Goal: Find contact information: Find contact information

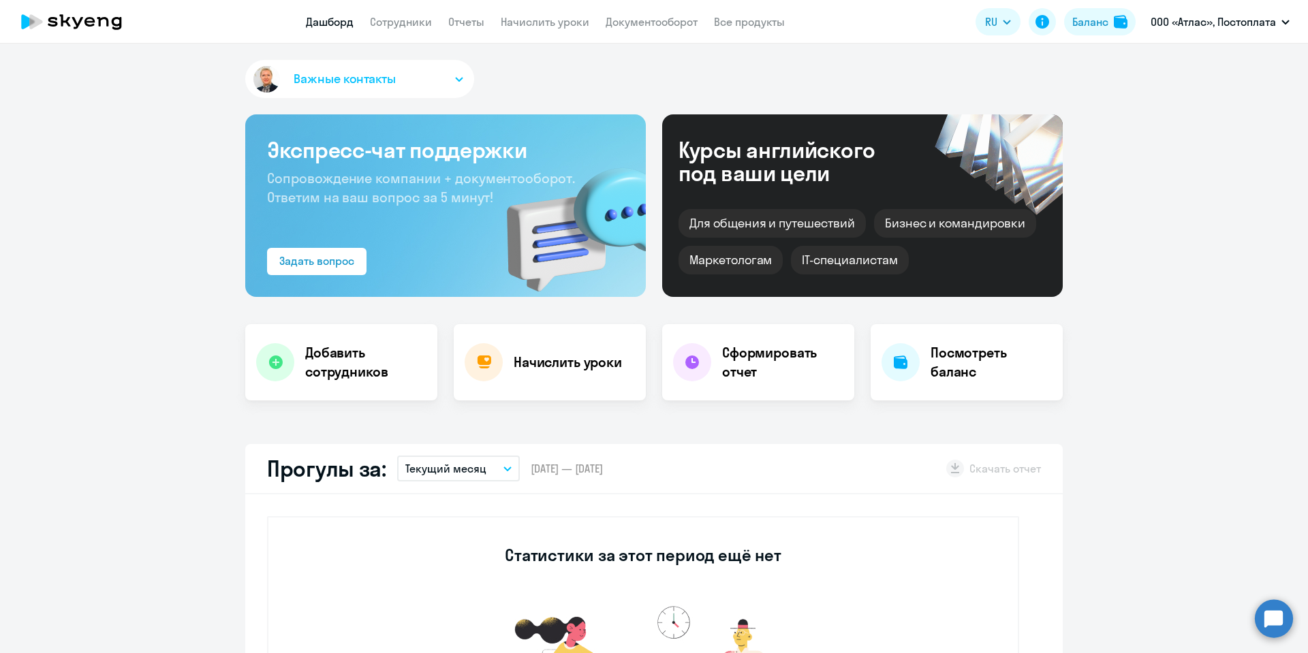
select select "30"
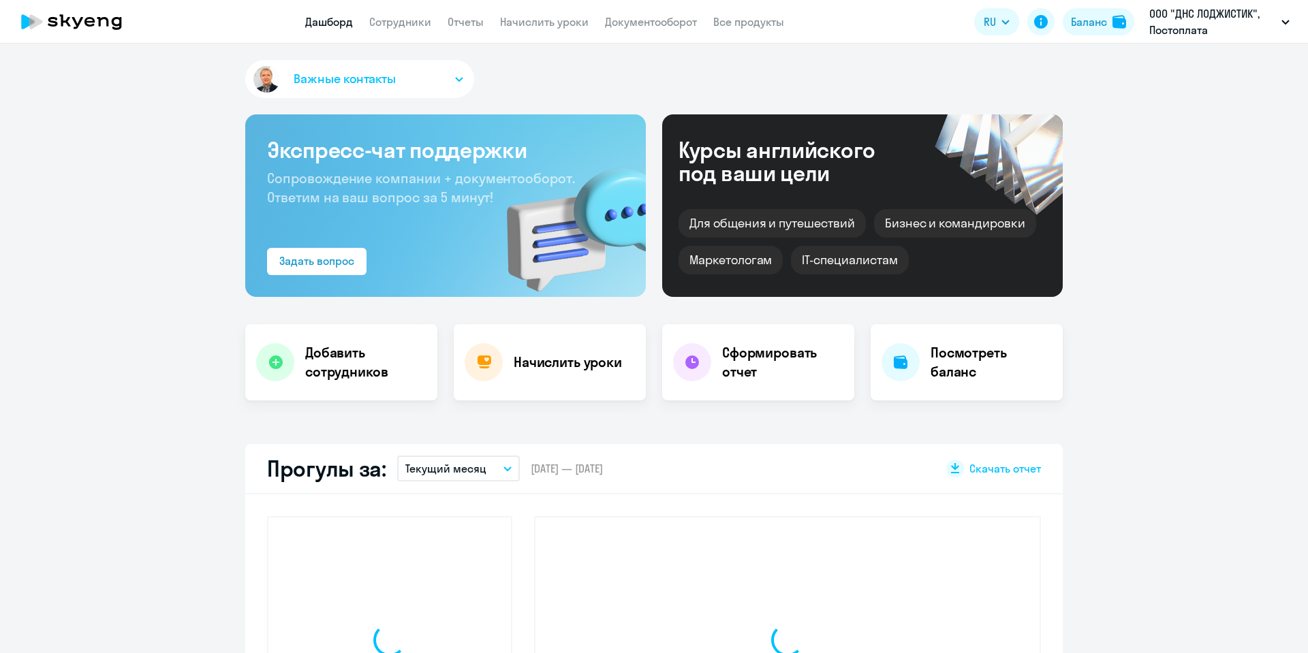
select select "30"
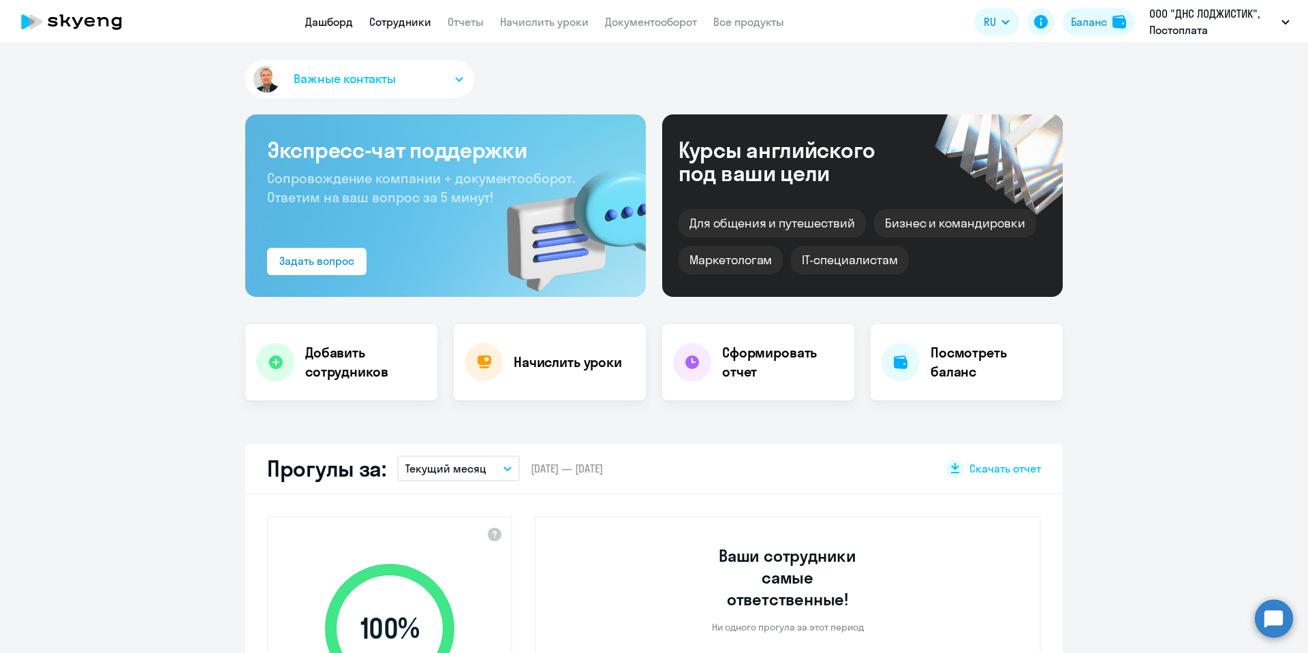
click at [391, 19] on link "Сотрудники" at bounding box center [400, 22] width 62 height 14
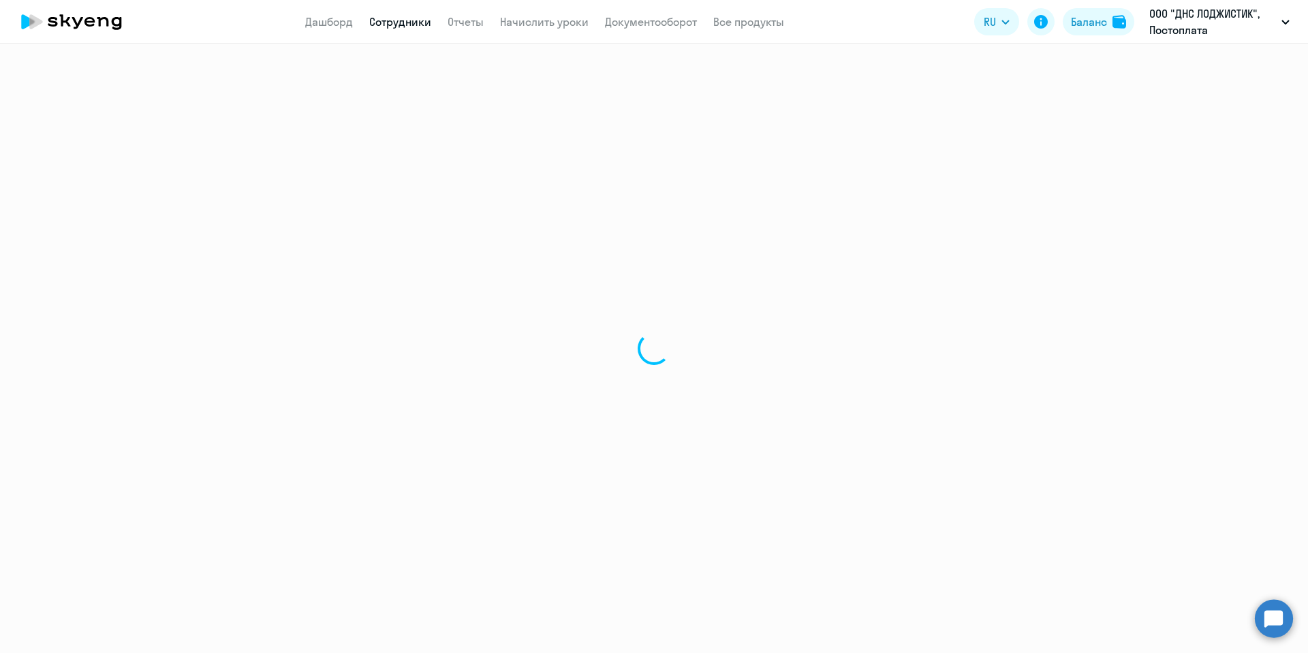
select select "30"
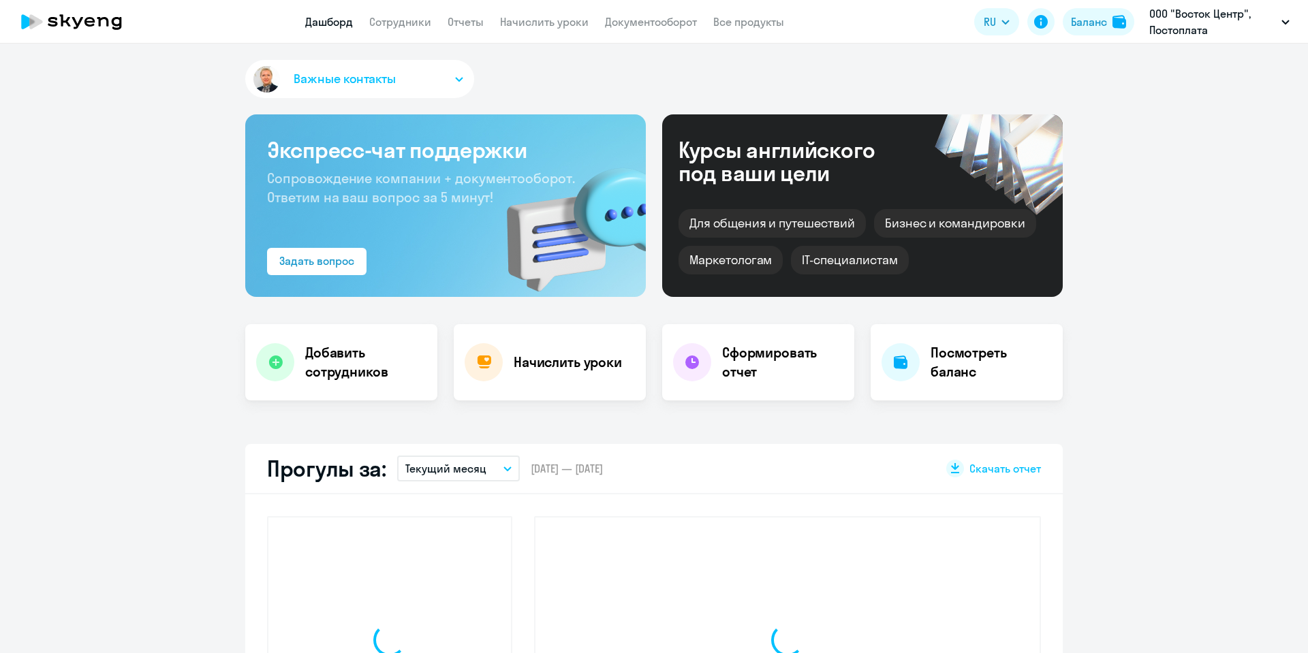
select select "30"
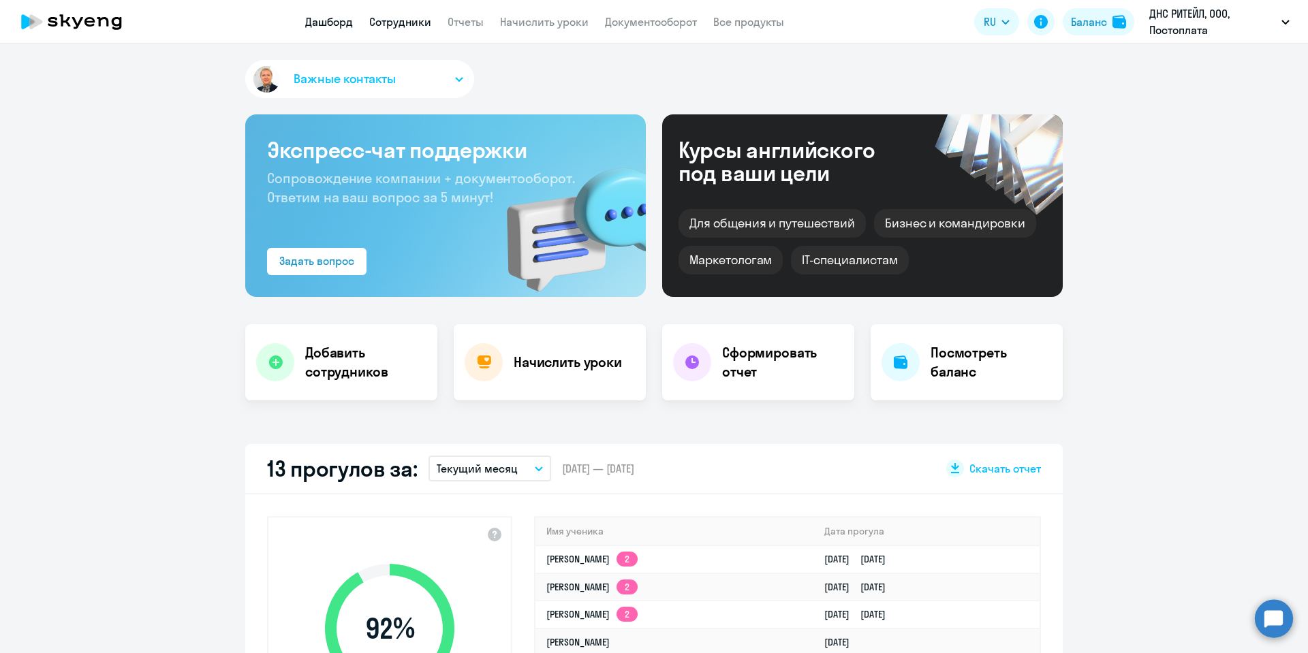
click at [407, 16] on link "Сотрудники" at bounding box center [400, 22] width 62 height 14
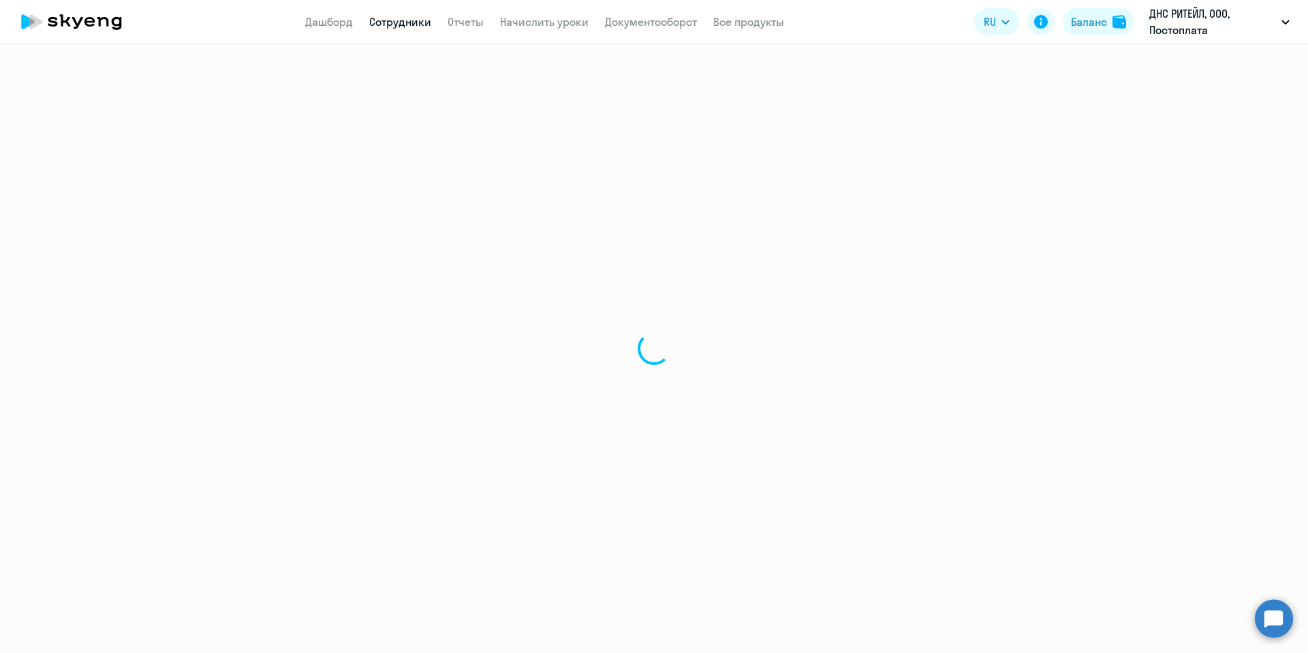
select select "30"
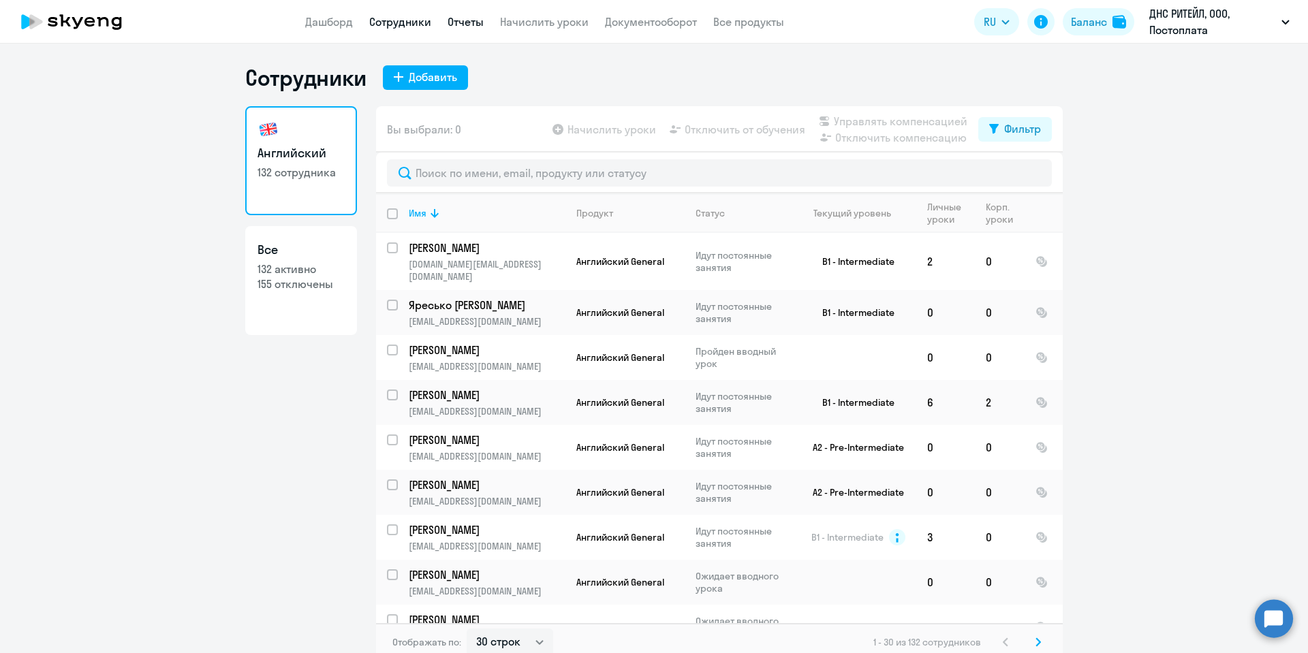
click at [459, 16] on link "Отчеты" at bounding box center [466, 22] width 36 height 14
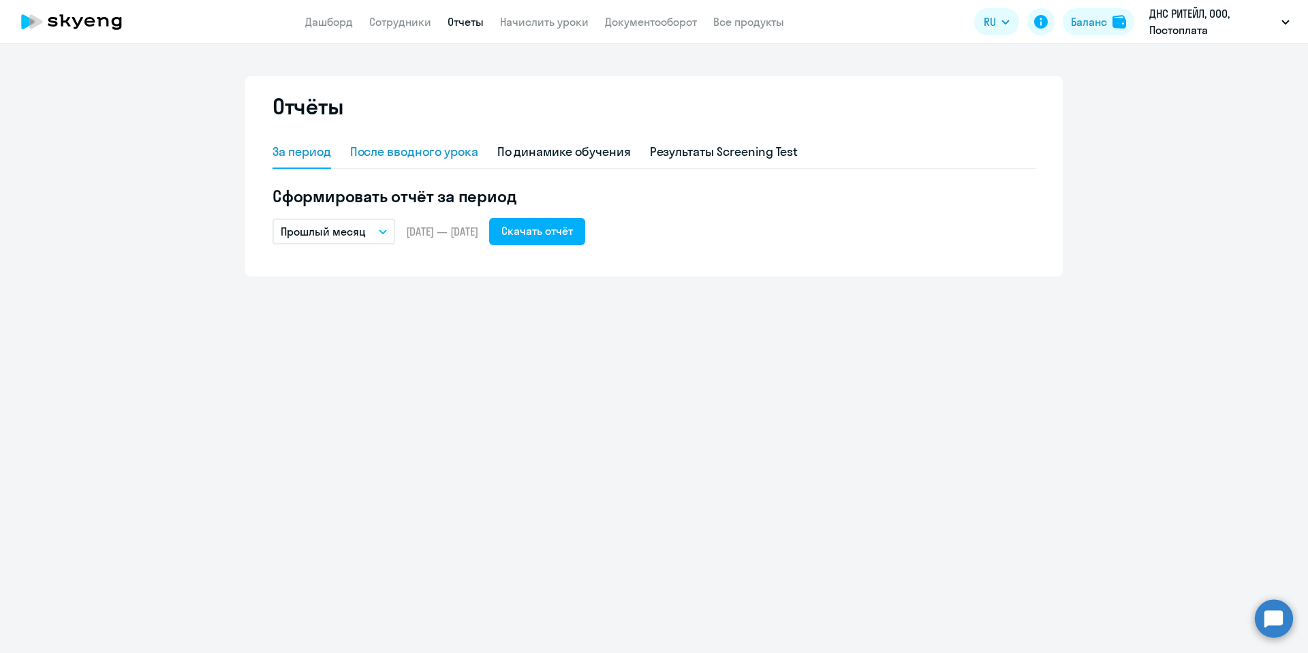
drag, startPoint x: 459, startPoint y: 16, endPoint x: 430, endPoint y: 138, distance: 125.4
click at [432, 137] on app-root "Дашборд Сотрудники Отчеты Начислить уроки Документооборот Все продукты Дашборд …" at bounding box center [654, 326] width 1308 height 653
click at [379, 236] on button "Прошлый месяц" at bounding box center [333, 232] width 123 height 26
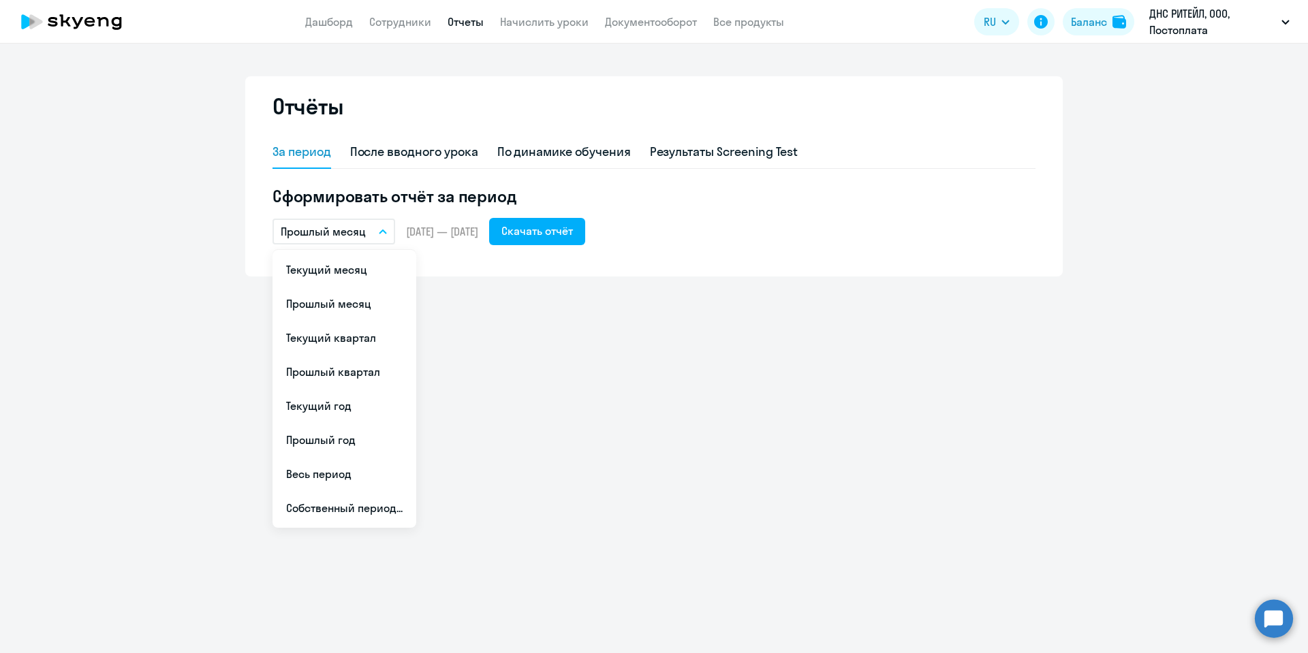
click at [361, 261] on li "Текущий месяц" at bounding box center [344, 270] width 144 height 34
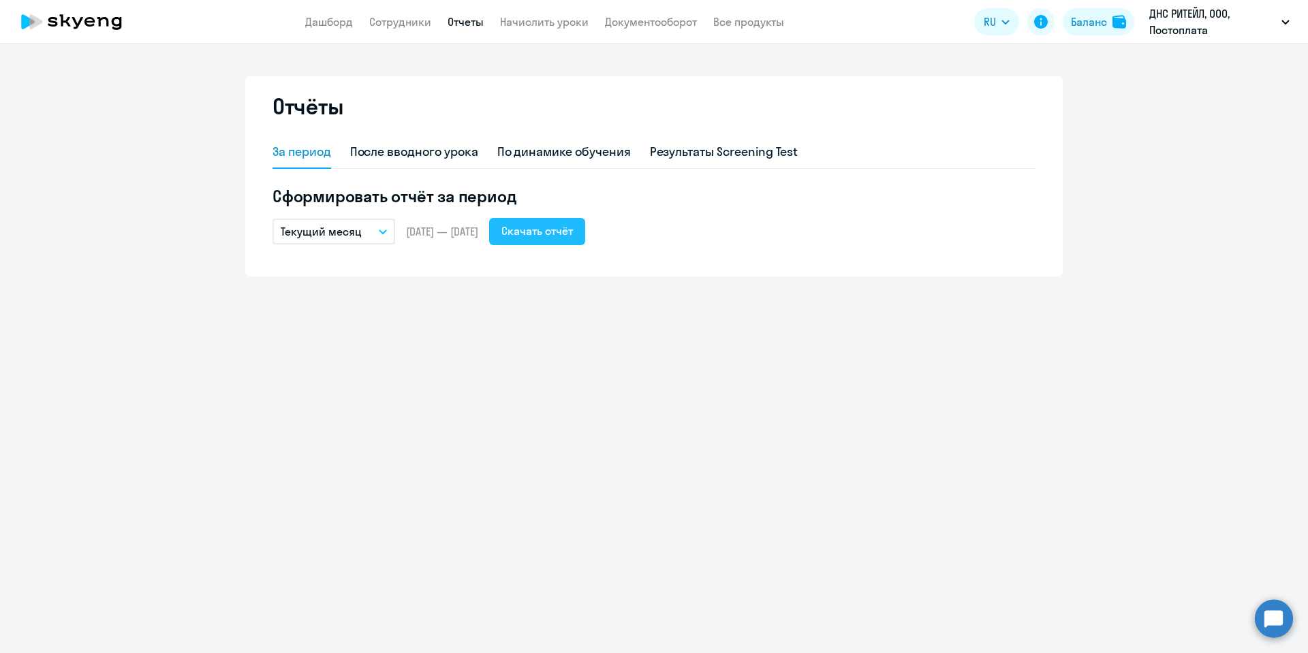
click at [573, 238] on div "Скачать отчёт" at bounding box center [537, 231] width 72 height 16
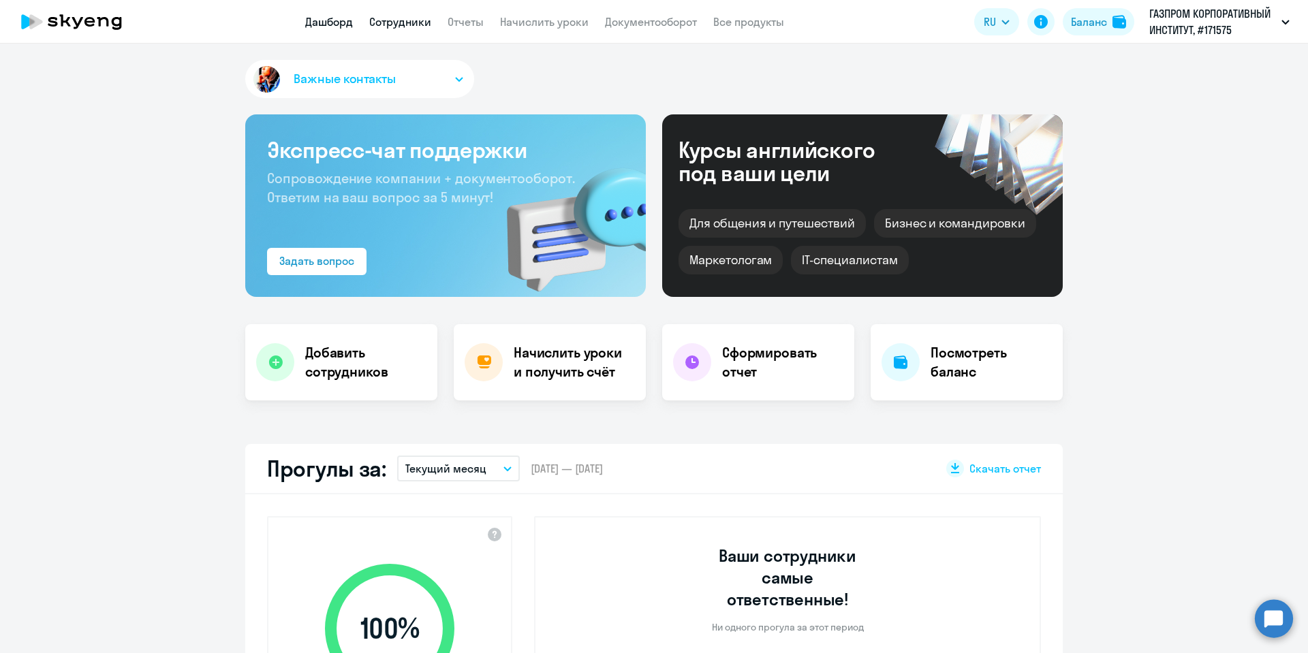
click at [393, 20] on link "Сотрудники" at bounding box center [400, 22] width 62 height 14
select select "30"
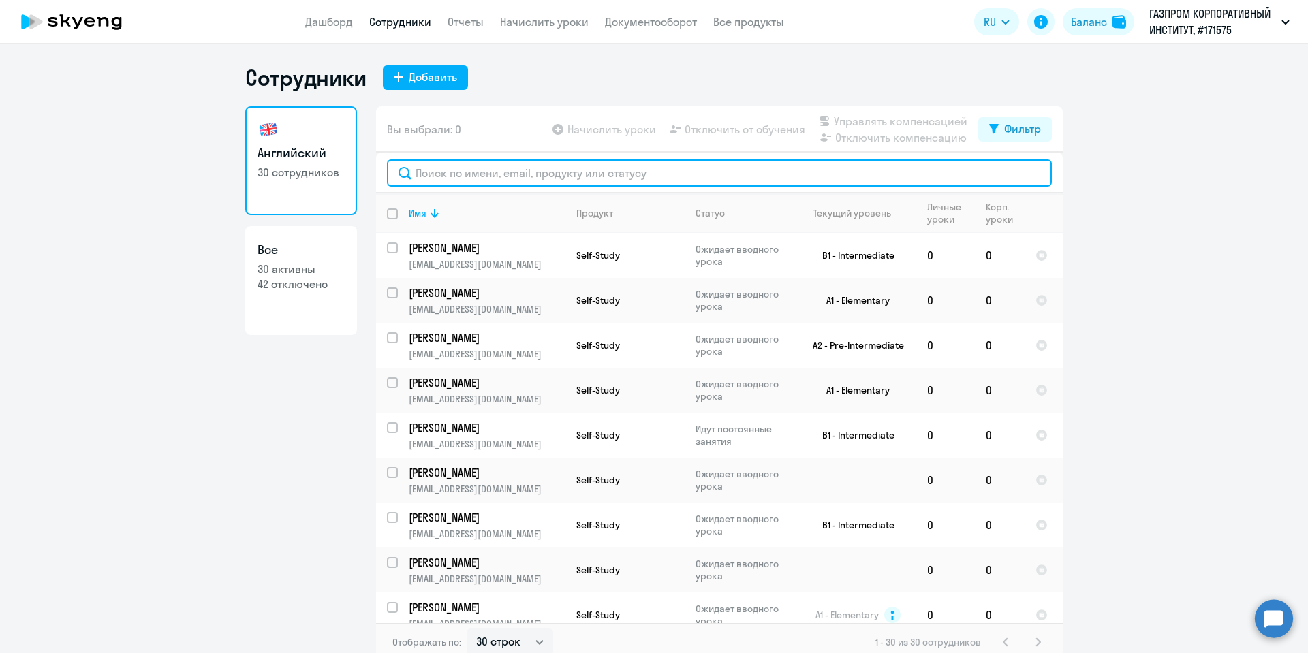
click at [458, 174] on input "text" at bounding box center [719, 172] width 665 height 27
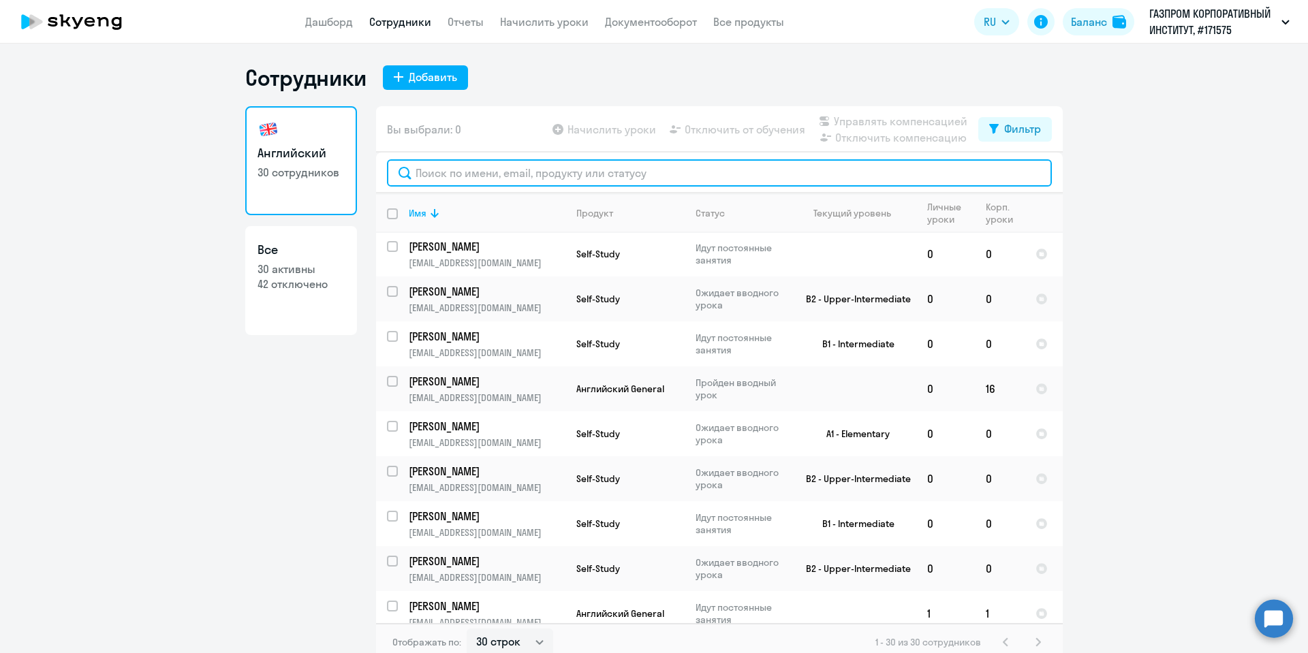
scroll to position [511, 0]
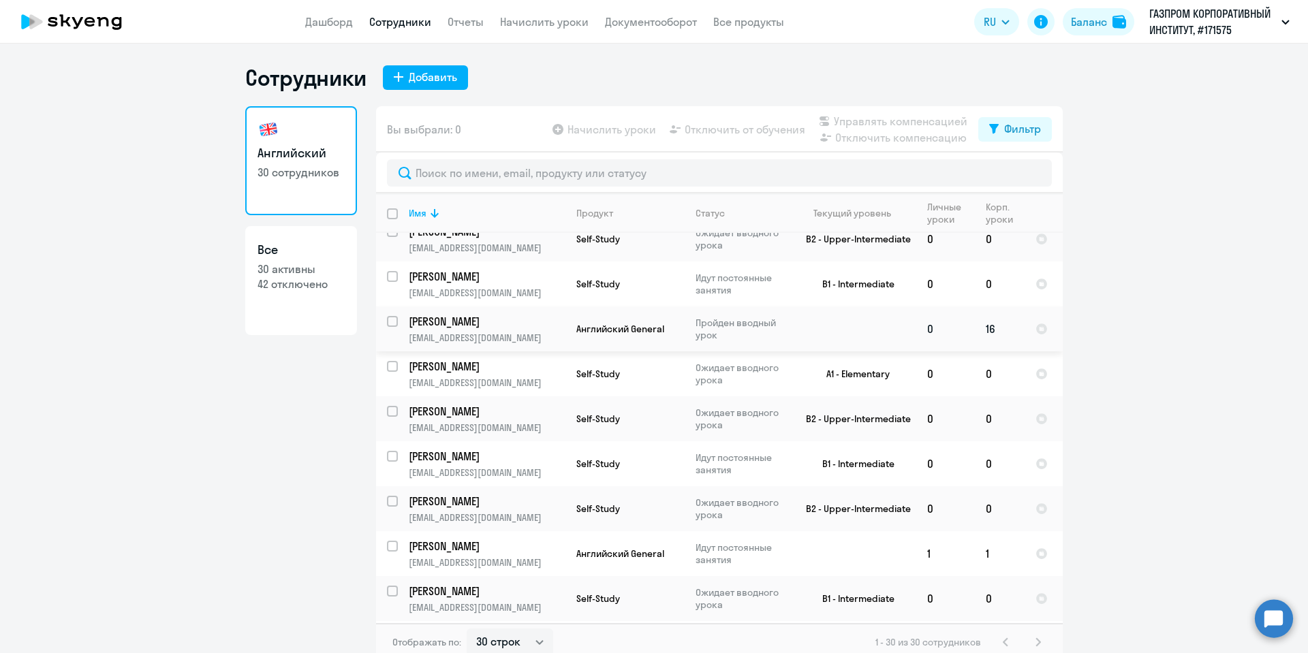
click at [482, 319] on p "[PERSON_NAME]" at bounding box center [486, 321] width 154 height 15
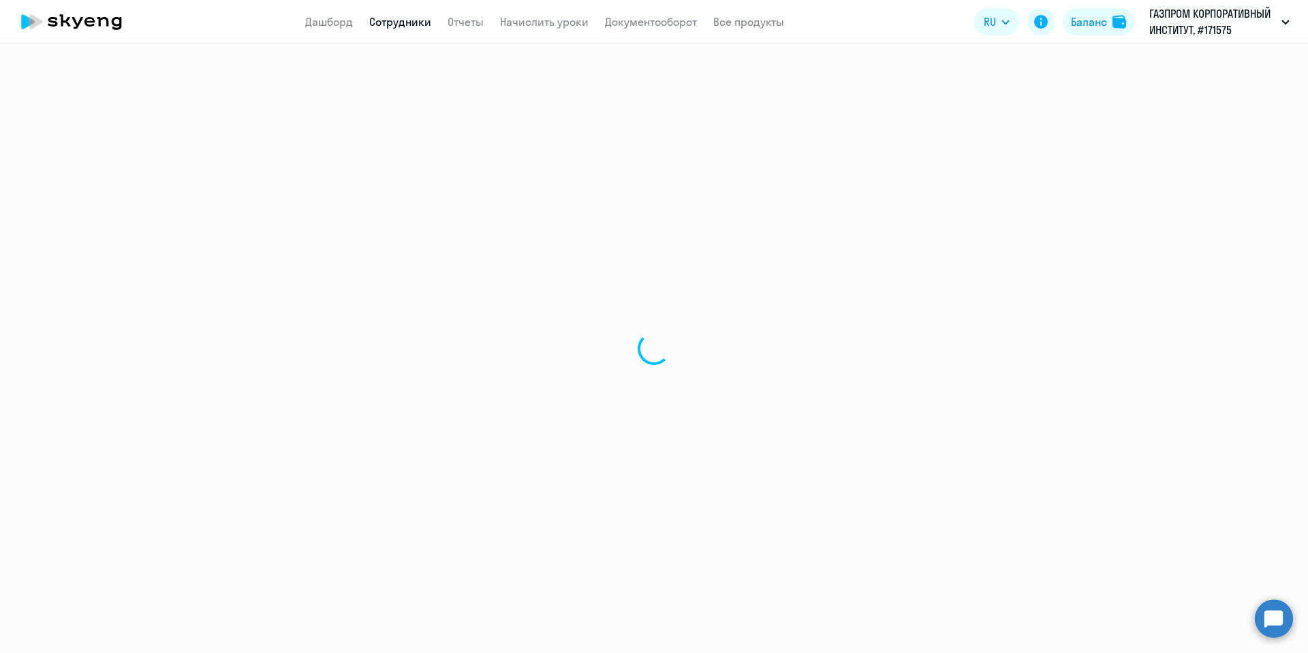
select select "english"
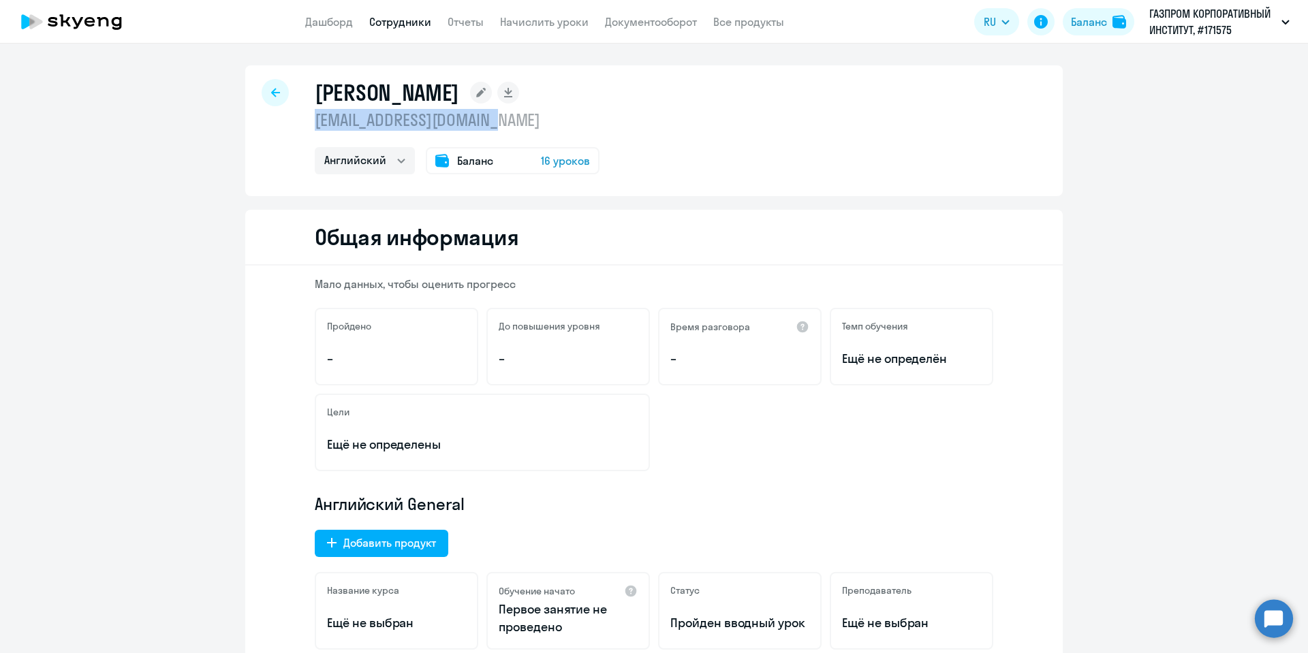
drag, startPoint x: 508, startPoint y: 124, endPoint x: 302, endPoint y: 120, distance: 206.4
click at [302, 120] on div "[PERSON_NAME] [EMAIL_ADDRESS][DOMAIN_NAME] Английский Баланс 16 уроков" at bounding box center [653, 130] width 817 height 131
copy p "[EMAIL_ADDRESS][DOMAIN_NAME]"
click at [271, 89] on icon at bounding box center [275, 93] width 9 height 10
select select "30"
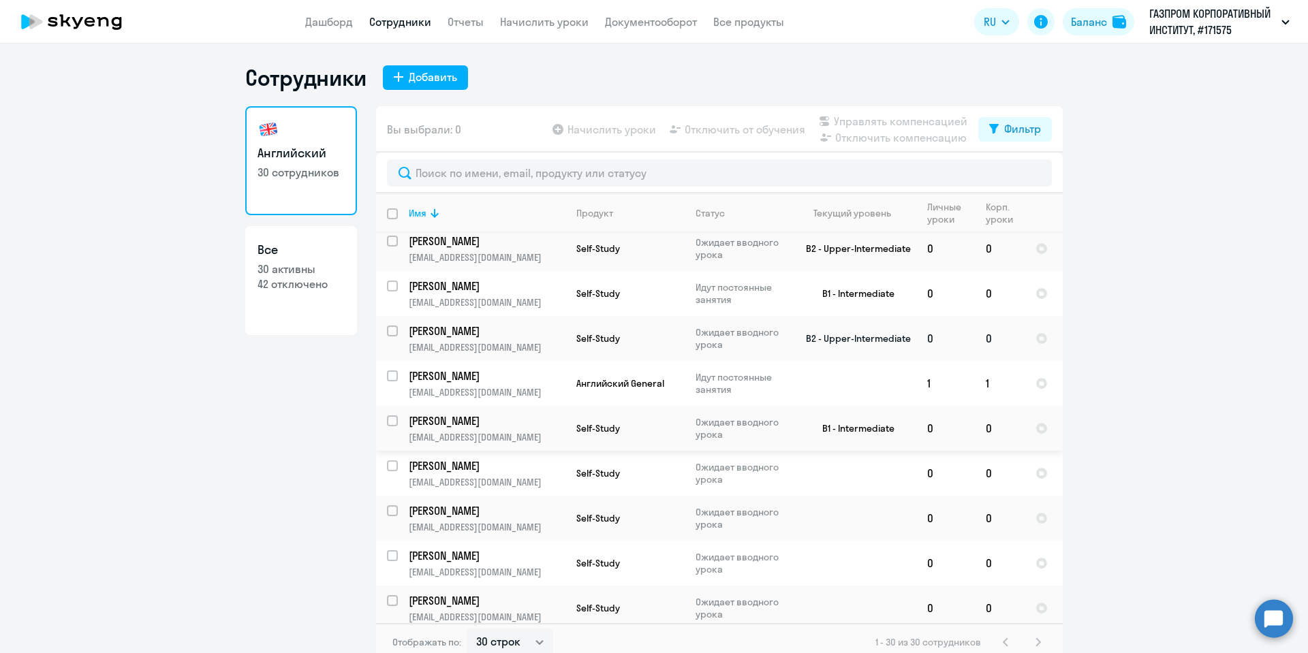
scroll to position [652, 0]
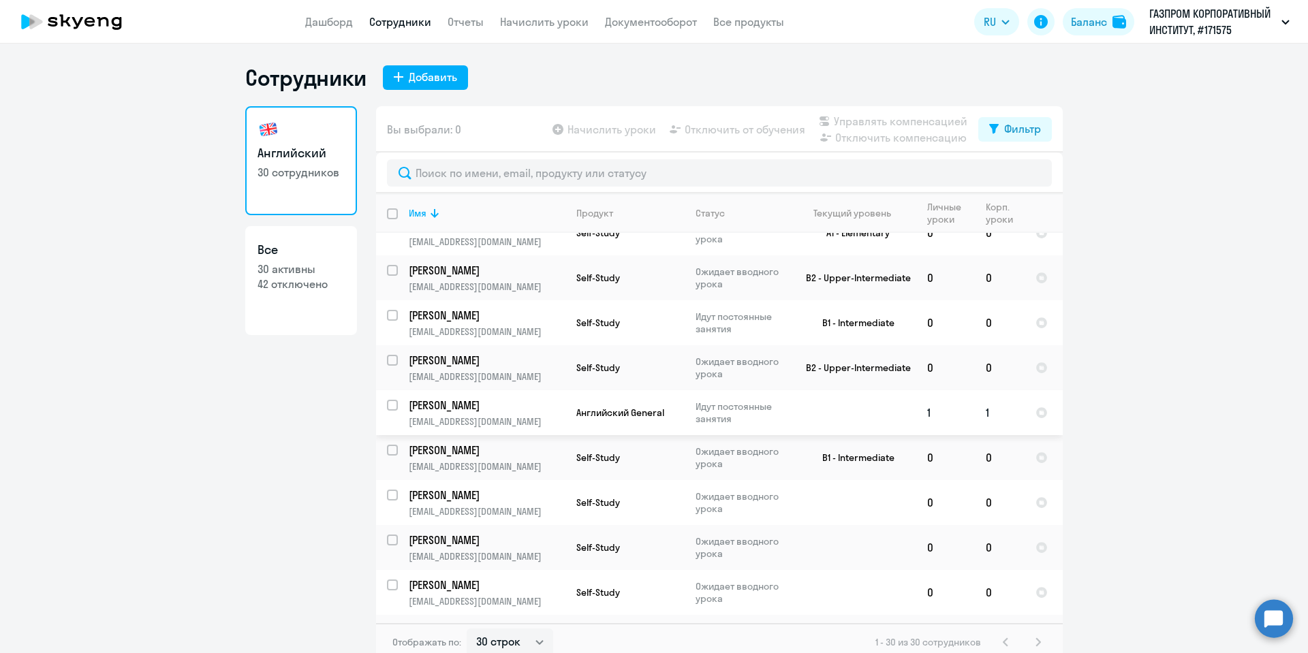
click at [497, 403] on p "[PERSON_NAME]" at bounding box center [486, 405] width 154 height 15
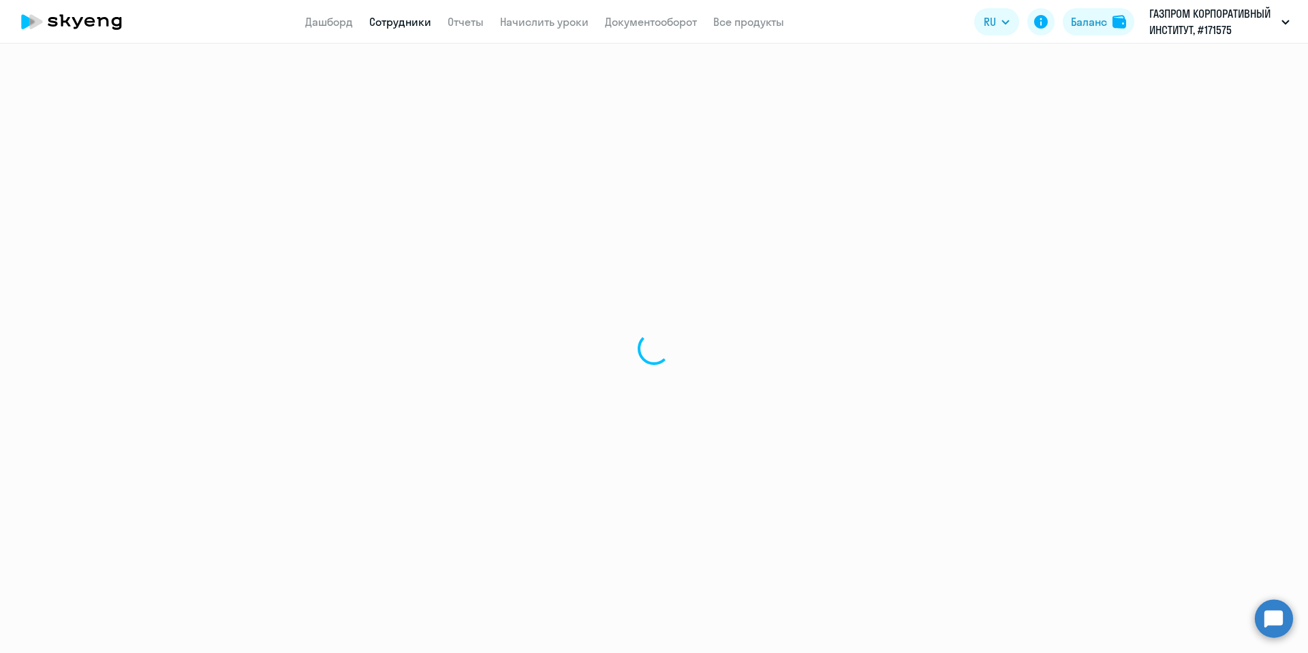
select select "english"
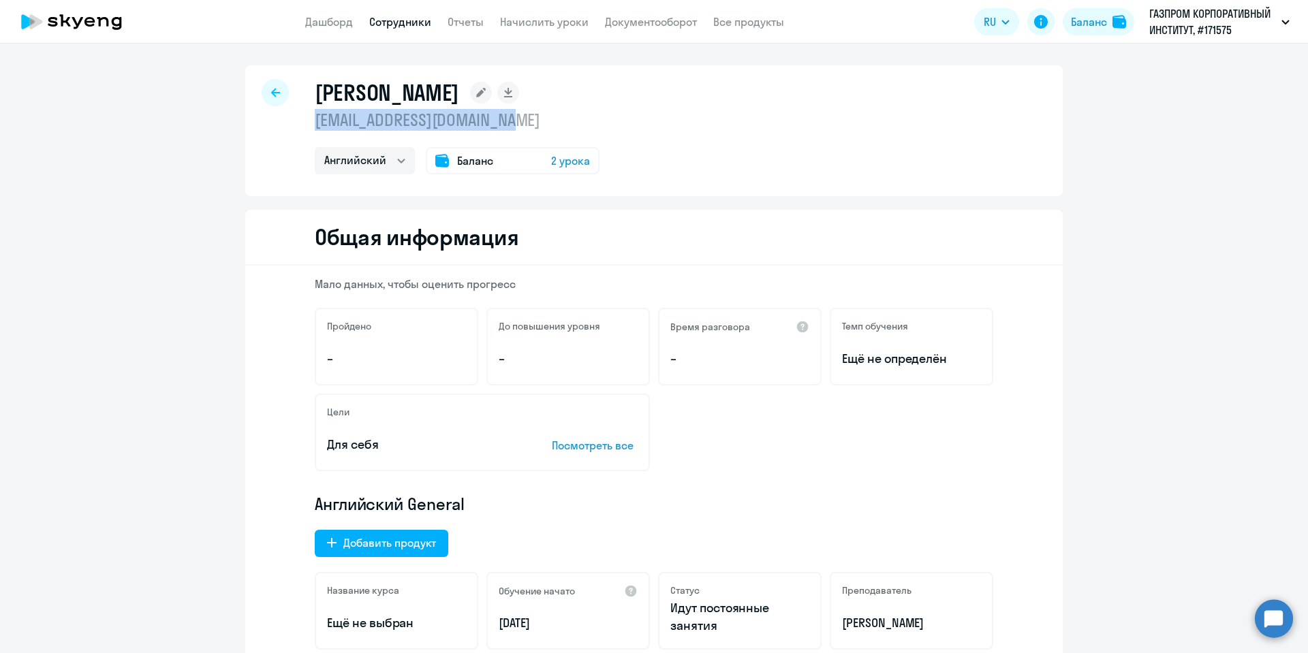
drag, startPoint x: 529, startPoint y: 124, endPoint x: 303, endPoint y: 119, distance: 226.2
click at [303, 119] on div "[PERSON_NAME] [PERSON_NAME][EMAIL_ADDRESS][DOMAIN_NAME] Английский Баланс 2 уро…" at bounding box center [653, 130] width 817 height 131
copy p "[EMAIL_ADDRESS][DOMAIN_NAME]"
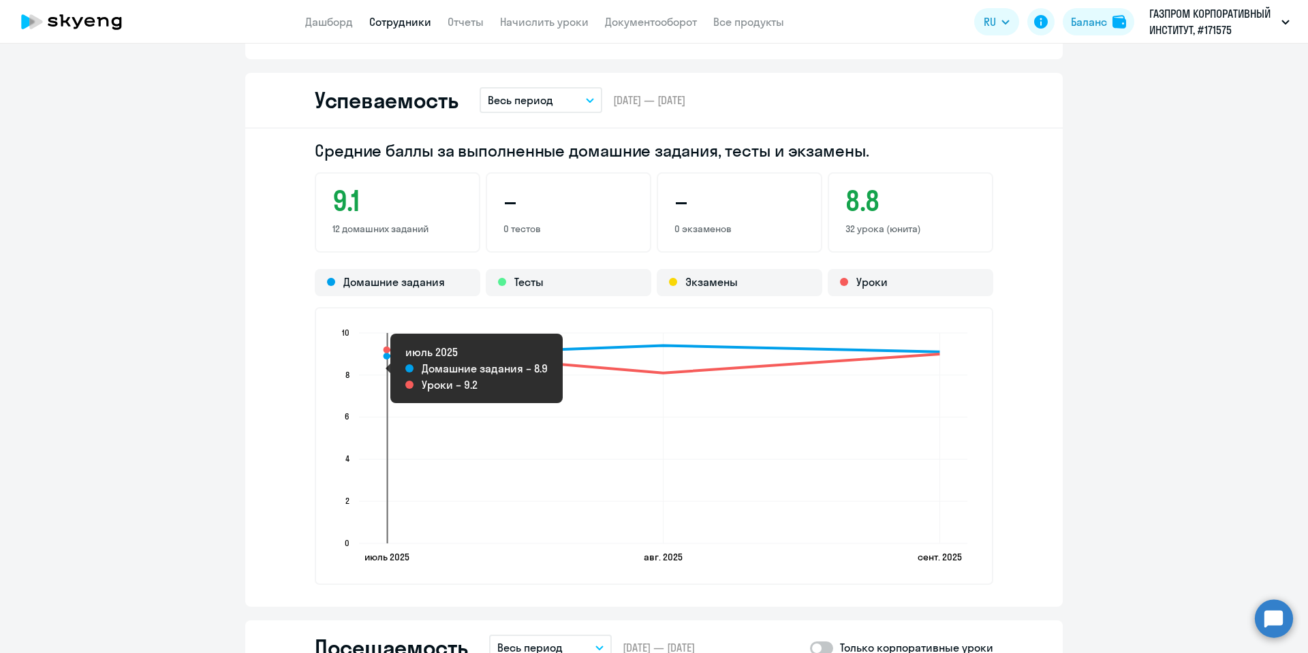
scroll to position [1022, 0]
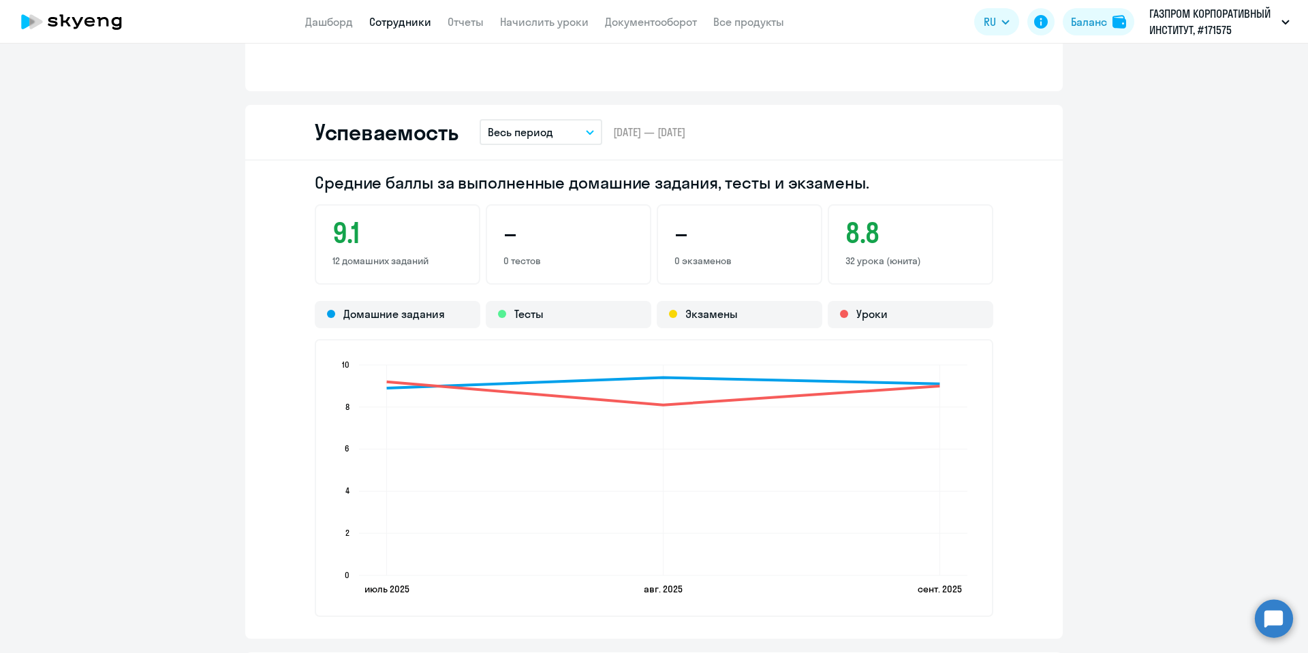
click at [585, 136] on button "Весь период" at bounding box center [541, 132] width 123 height 26
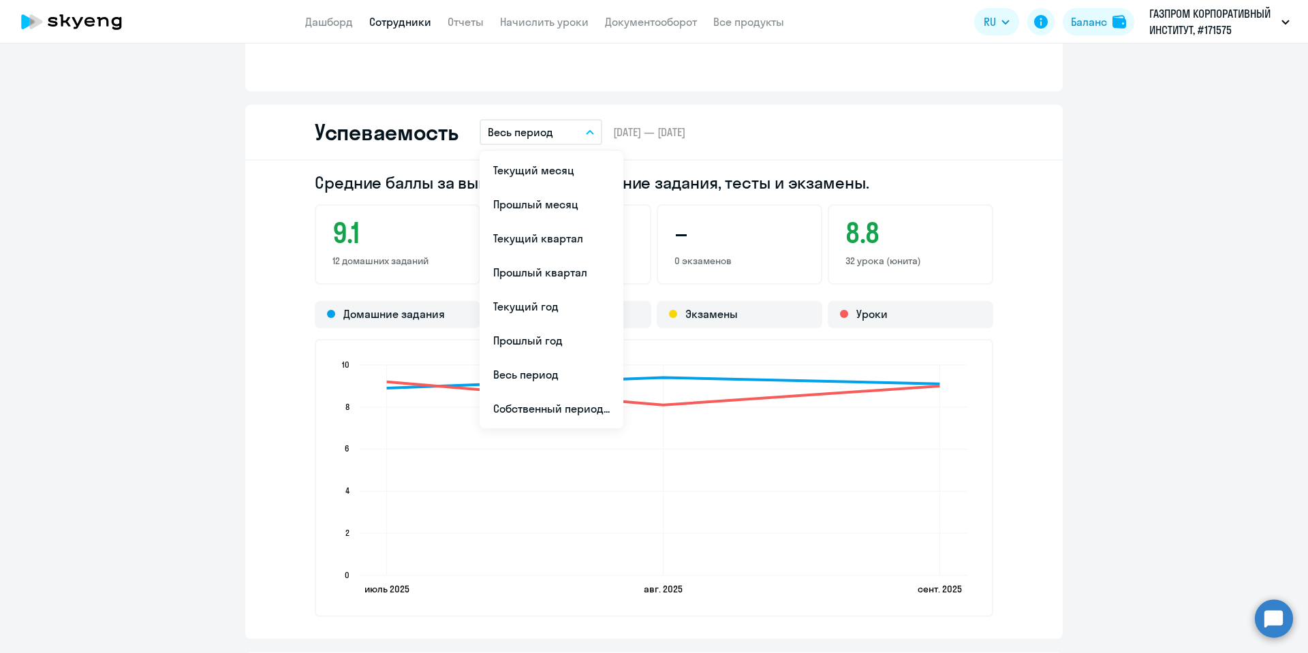
click at [251, 253] on div "Средние баллы за выполненные домашние задания, тесты и экзамены. 9.1 12 домашни…" at bounding box center [653, 400] width 817 height 478
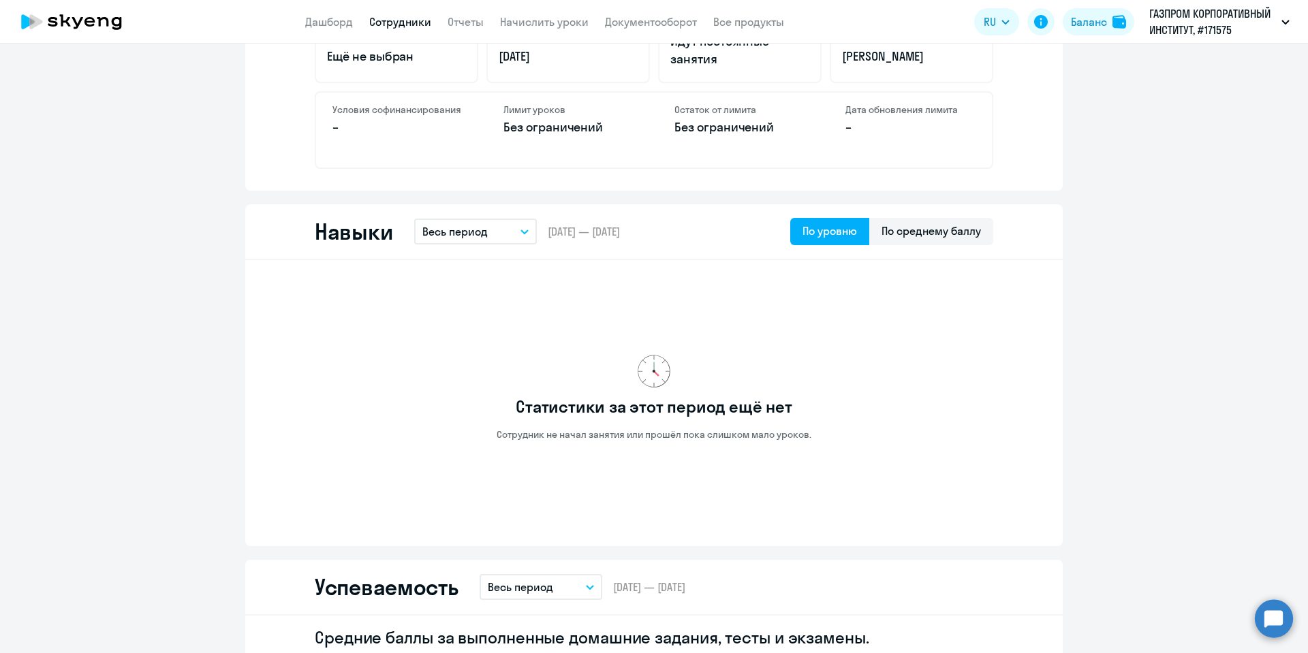
scroll to position [511, 0]
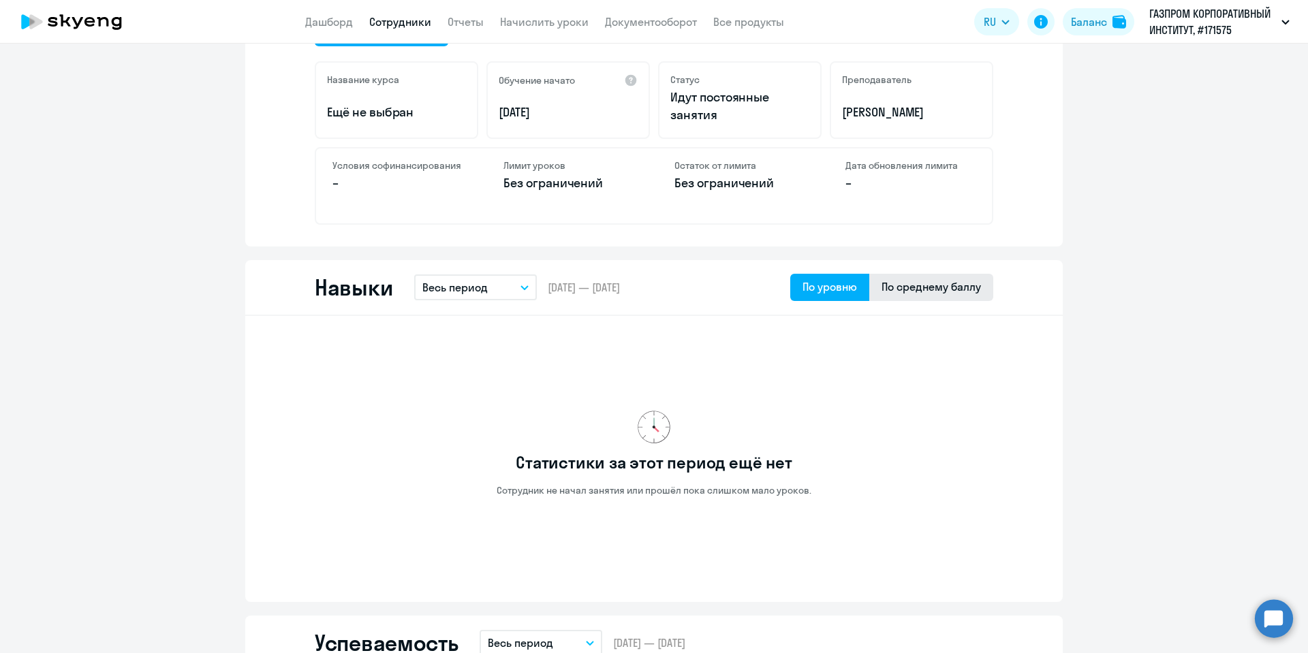
click at [929, 281] on div "По среднему баллу" at bounding box center [930, 287] width 99 height 16
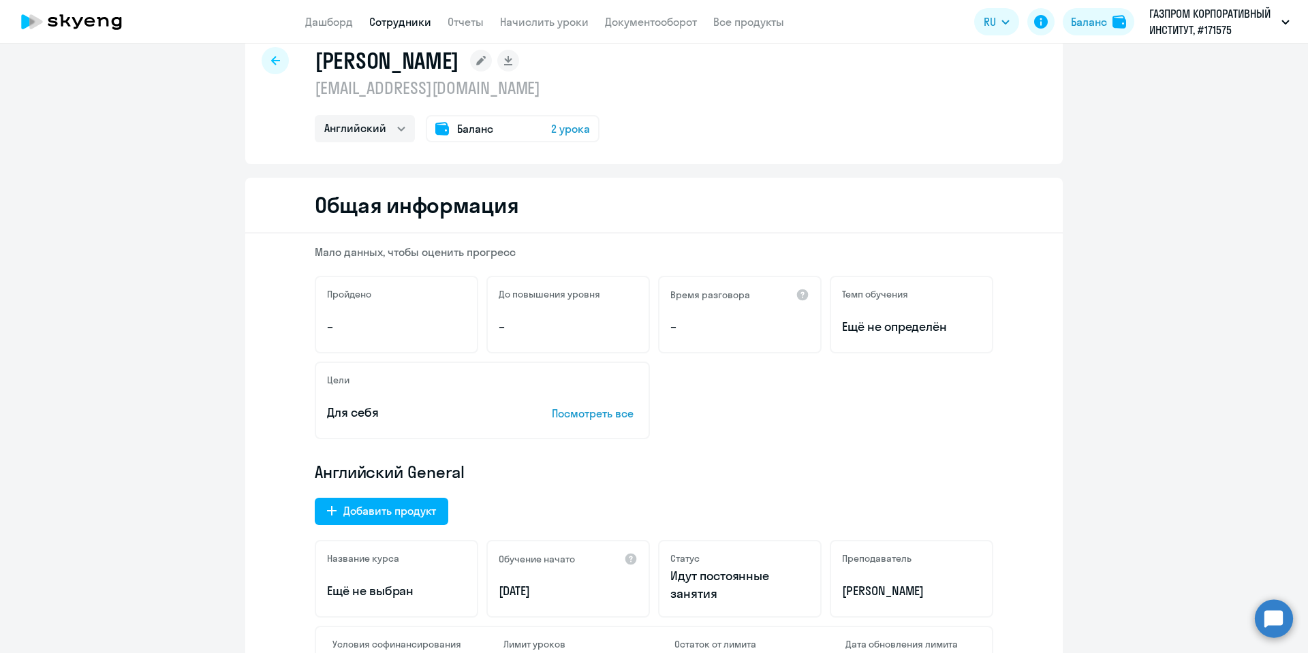
scroll to position [0, 0]
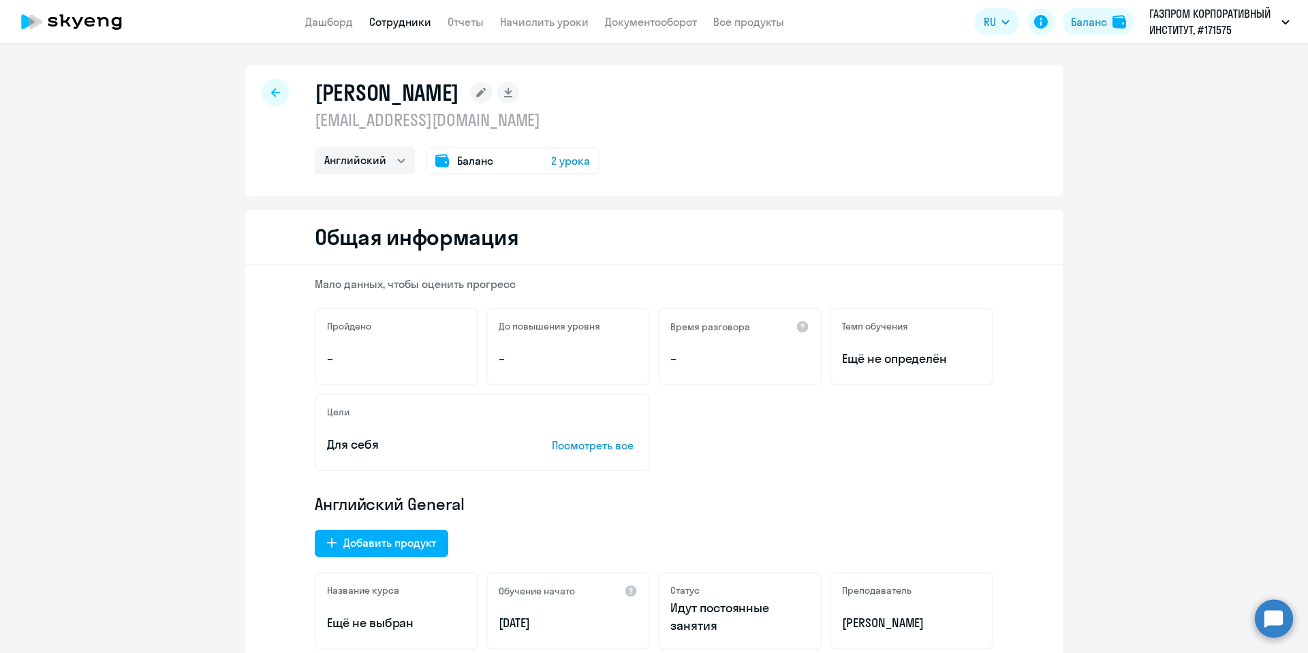
click at [262, 89] on div at bounding box center [275, 92] width 27 height 27
select select "30"
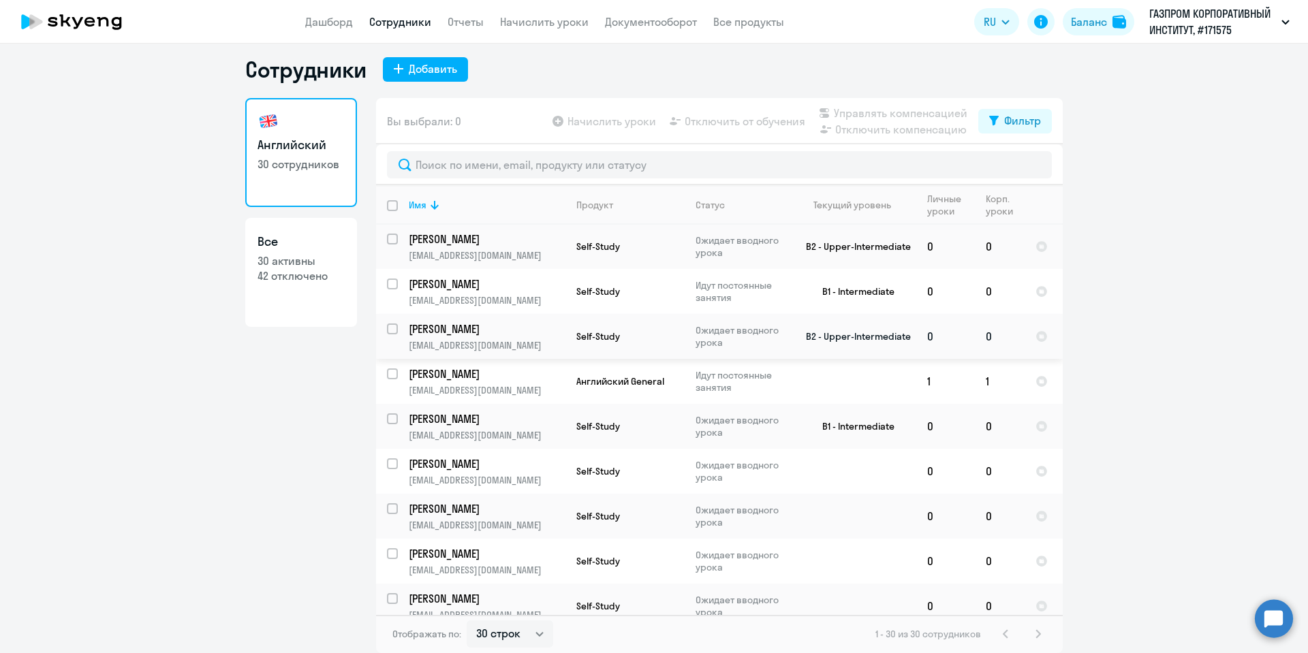
scroll to position [817, 0]
